Goal: Task Accomplishment & Management: Manage account settings

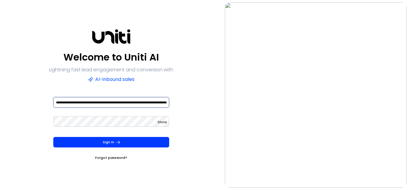
type input "**********"
click at [111, 102] on input "**********" at bounding box center [111, 102] width 116 height 10
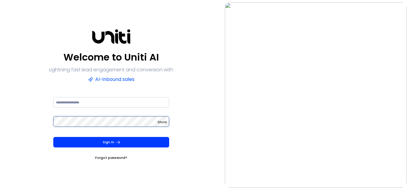
scroll to position [0, 127]
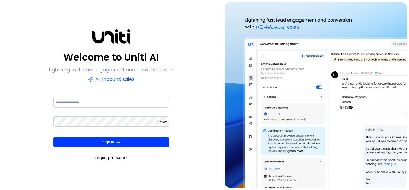
click at [162, 122] on span "Show" at bounding box center [161, 121] width 9 height 5
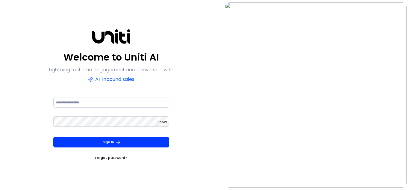
click at [111, 142] on button "Sign In" at bounding box center [111, 142] width 116 height 10
click at [204, 95] on div "Welcome to Uniti AI Lightning fast lead engagement and conversion with AI-inbou…" at bounding box center [111, 94] width 218 height 185
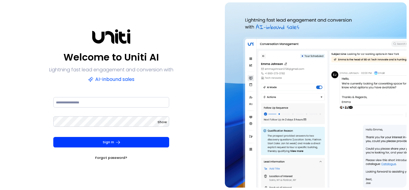
click at [111, 95] on div "Welcome to Uniti AI Lightning fast lead engagement and conversion with AI-inbou…" at bounding box center [110, 94] width 125 height 131
click at [315, 95] on img at bounding box center [316, 94] width 182 height 185
click at [204, 95] on div "Welcome to Uniti AI Lightning fast lead engagement and conversion with AI-inbou…" at bounding box center [111, 94] width 218 height 185
click at [111, 95] on div "Welcome to Uniti AI Lightning fast lead engagement and conversion with AI-inbou…" at bounding box center [111, 94] width 124 height 131
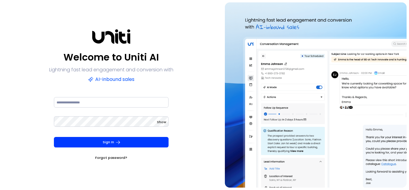
click at [315, 95] on img at bounding box center [316, 94] width 182 height 185
click at [204, 95] on div "Welcome to Uniti AI Lightning fast lead engagement and conversion with AI-inbou…" at bounding box center [111, 94] width 218 height 185
